Goal: Transaction & Acquisition: Purchase product/service

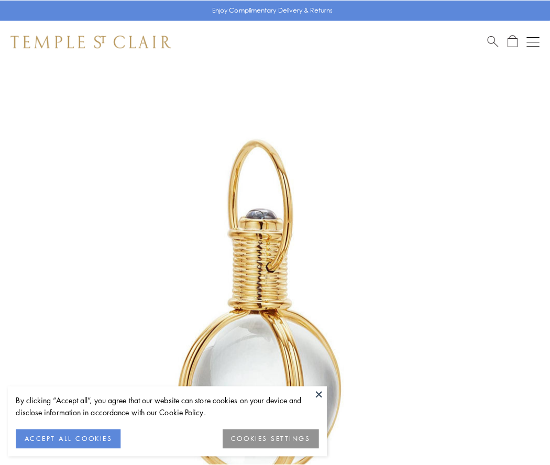
scroll to position [273, 0]
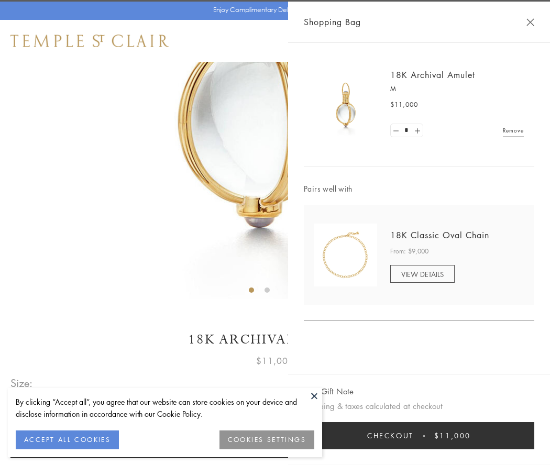
click at [419, 436] on button "Checkout $11,000" at bounding box center [419, 435] width 230 height 27
